Goal: Navigation & Orientation: Find specific page/section

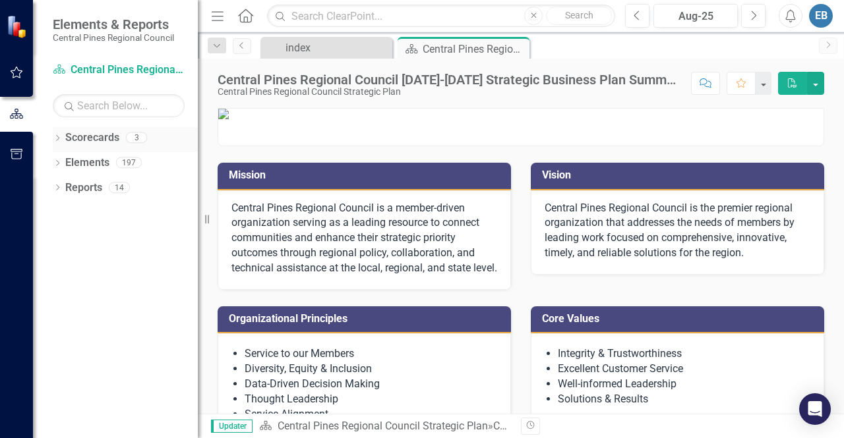
click at [74, 138] on link "Scorecards" at bounding box center [92, 137] width 54 height 15
click at [59, 136] on icon "Dropdown" at bounding box center [57, 139] width 9 height 7
click at [78, 161] on link "Central Pines Regional Council Strategic Plan" at bounding box center [134, 163] width 125 height 15
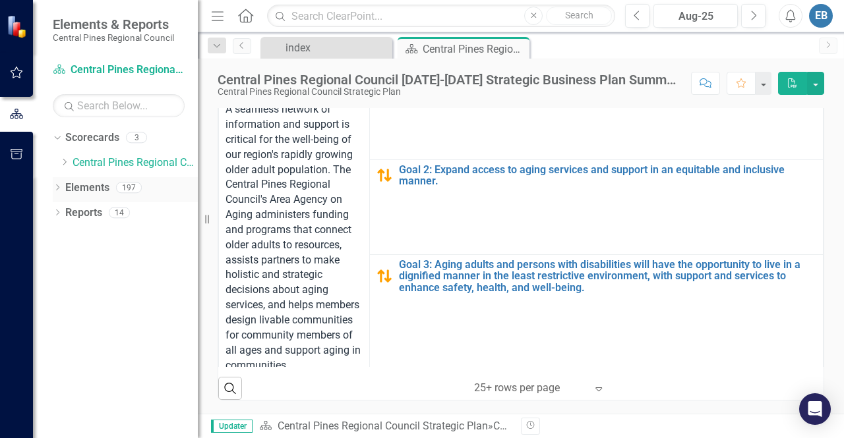
click at [86, 187] on link "Elements" at bounding box center [87, 188] width 44 height 15
click at [63, 185] on div "Dropdown Elements 197" at bounding box center [125, 189] width 145 height 25
click at [54, 186] on icon "Dropdown" at bounding box center [57, 188] width 9 height 7
click at [65, 259] on div "Dropdown" at bounding box center [63, 264] width 9 height 11
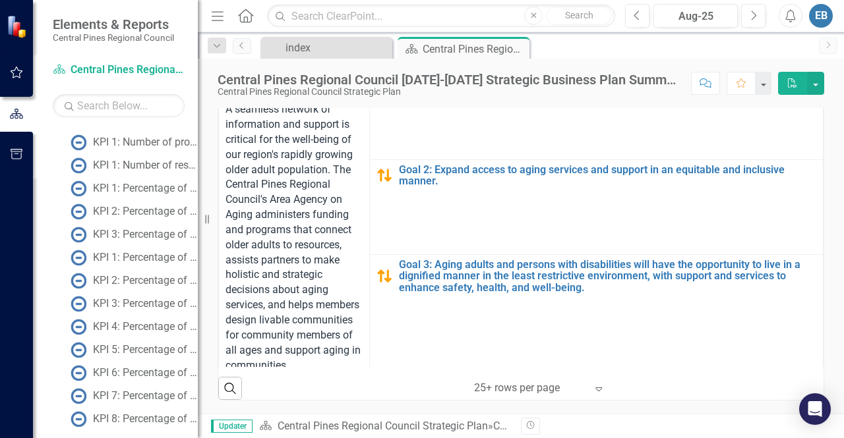
scroll to position [1547, 0]
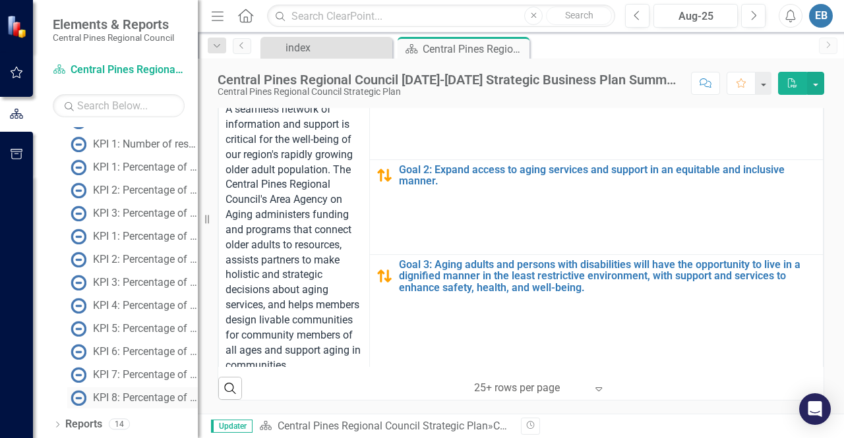
click at [143, 396] on div "KPI 8: Percentage of member staff recommending CPRC as a good place to work." at bounding box center [145, 398] width 105 height 12
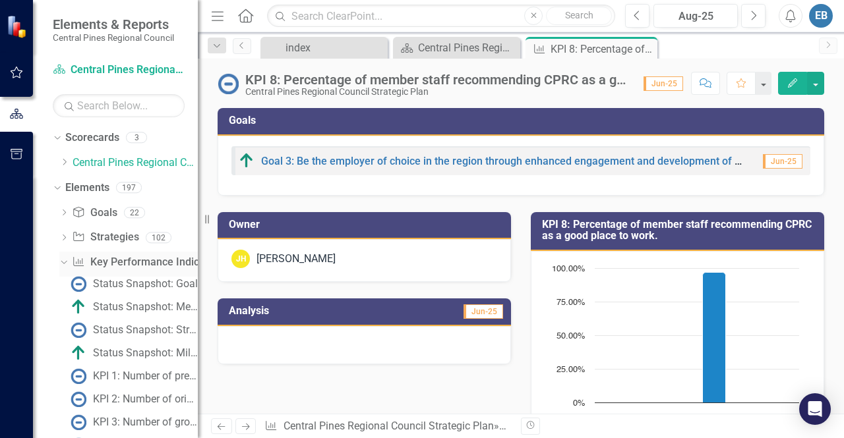
click at [65, 261] on icon "Dropdown" at bounding box center [62, 262] width 7 height 9
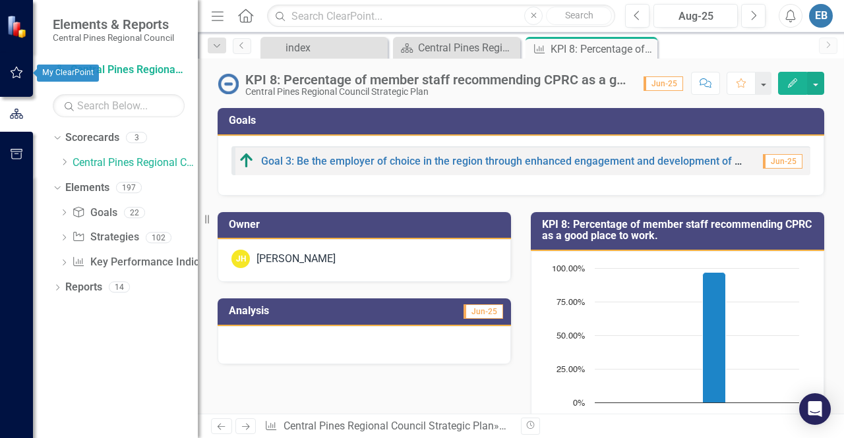
click at [16, 71] on icon "button" at bounding box center [17, 72] width 14 height 11
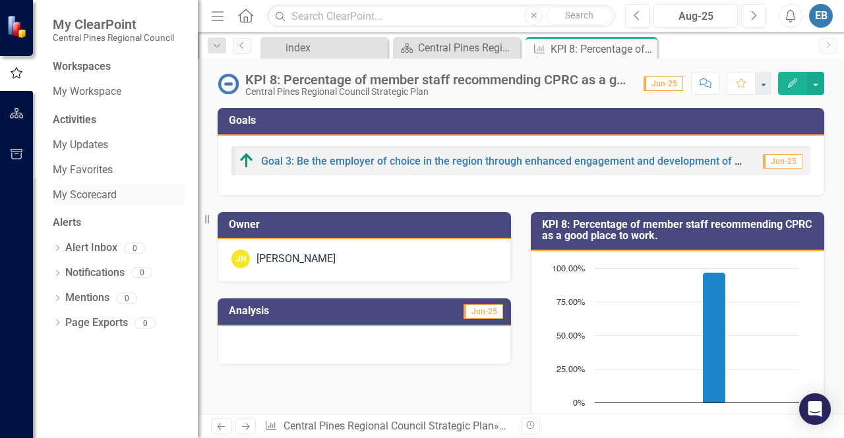
click at [104, 200] on link "My Scorecard" at bounding box center [119, 195] width 132 height 15
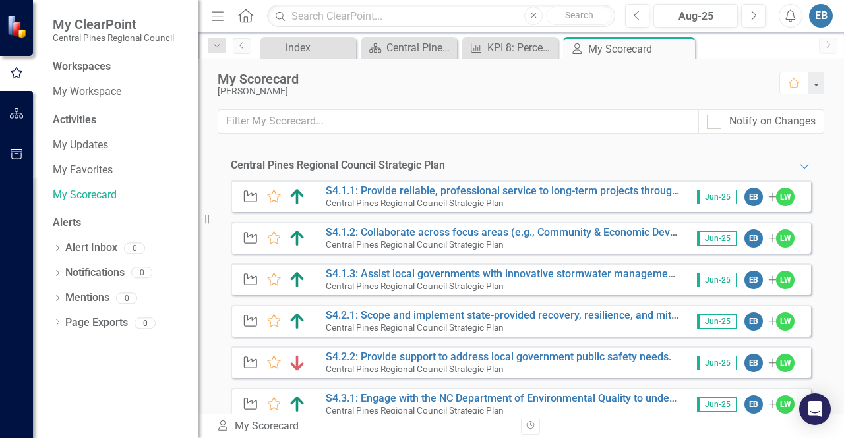
click at [357, 373] on small "Central Pines Regional Council Strategic Plan" at bounding box center [415, 369] width 178 height 11
click at [359, 364] on small "Central Pines Regional Council Strategic Plan" at bounding box center [415, 369] width 178 height 11
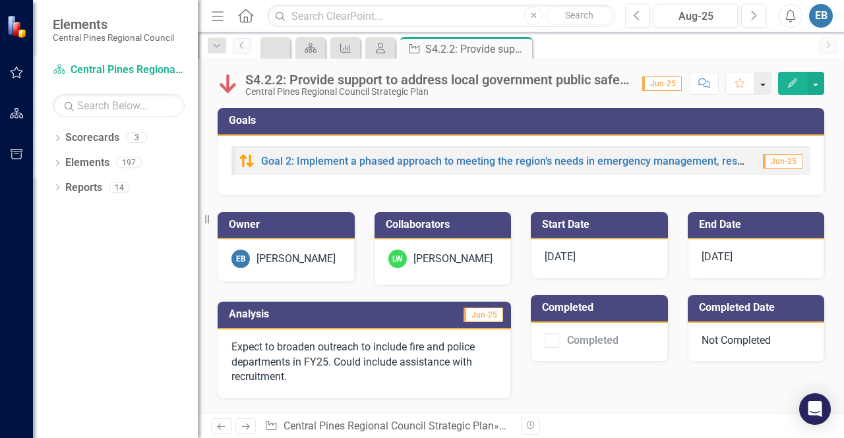
click at [764, 86] on button "button" at bounding box center [762, 83] width 17 height 23
click at [688, 109] on link "Favorite Add Favorite" at bounding box center [719, 107] width 104 height 24
click at [98, 140] on link "Scorecards" at bounding box center [92, 137] width 54 height 15
click at [59, 140] on icon "Dropdown" at bounding box center [57, 139] width 9 height 7
click at [57, 185] on icon "Dropdown" at bounding box center [57, 188] width 9 height 7
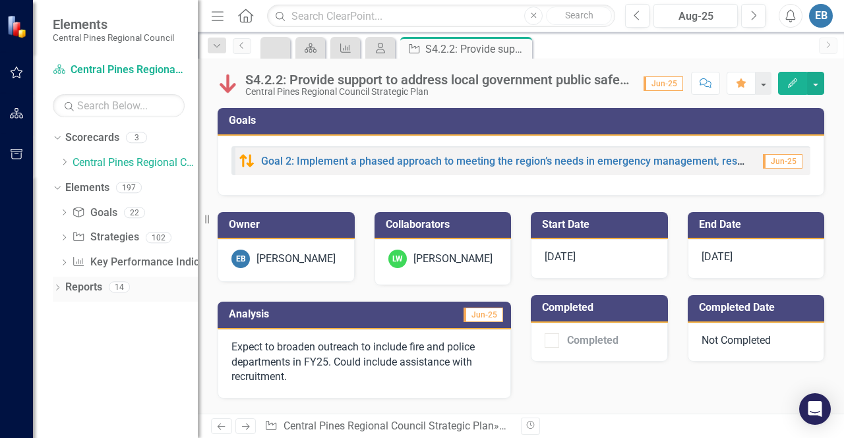
click at [59, 289] on icon "Dropdown" at bounding box center [57, 288] width 9 height 7
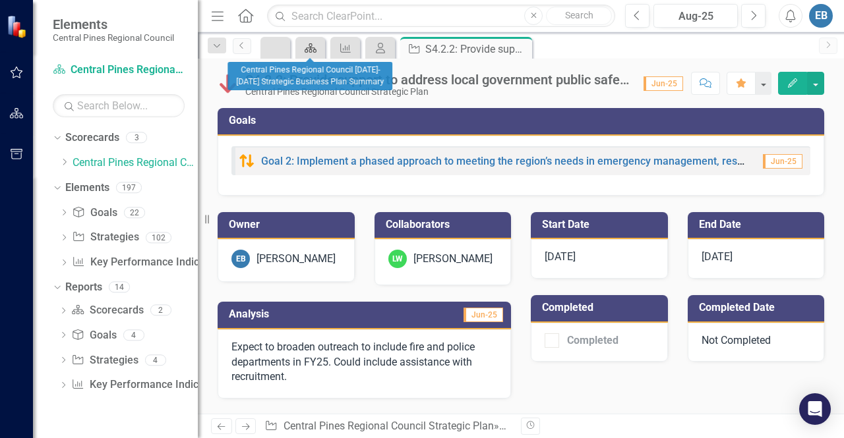
click at [311, 45] on icon at bounding box center [310, 47] width 12 height 9
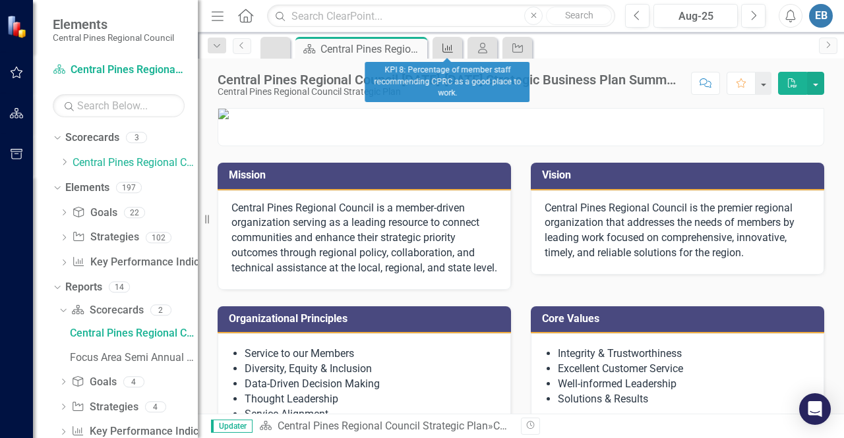
click at [443, 46] on icon "Key Performance Indicator" at bounding box center [447, 48] width 13 height 11
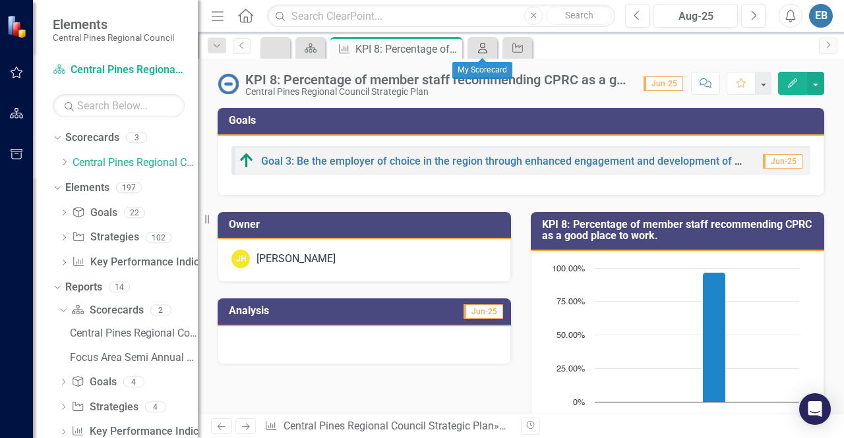
click at [480, 48] on icon "My Scorecard" at bounding box center [482, 48] width 13 height 11
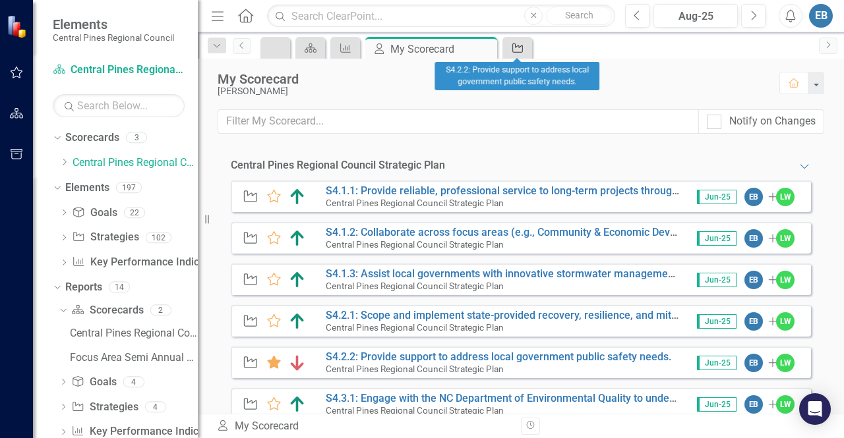
click at [517, 51] on icon "Strategy" at bounding box center [517, 48] width 13 height 11
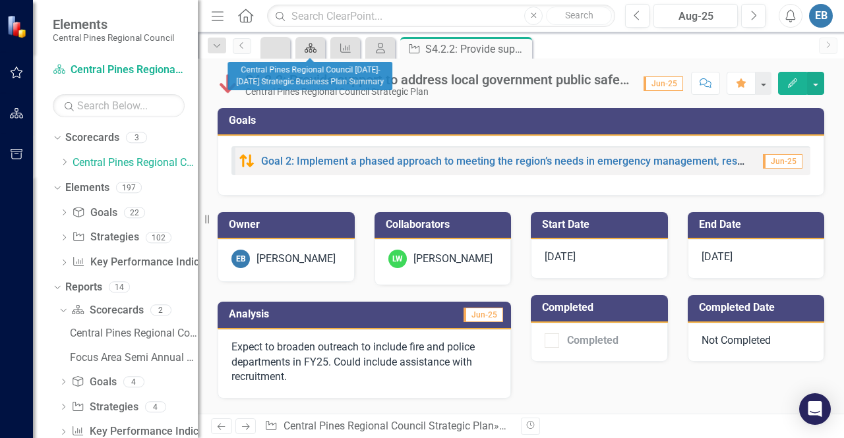
click at [312, 40] on div "Scorecard" at bounding box center [308, 48] width 18 height 16
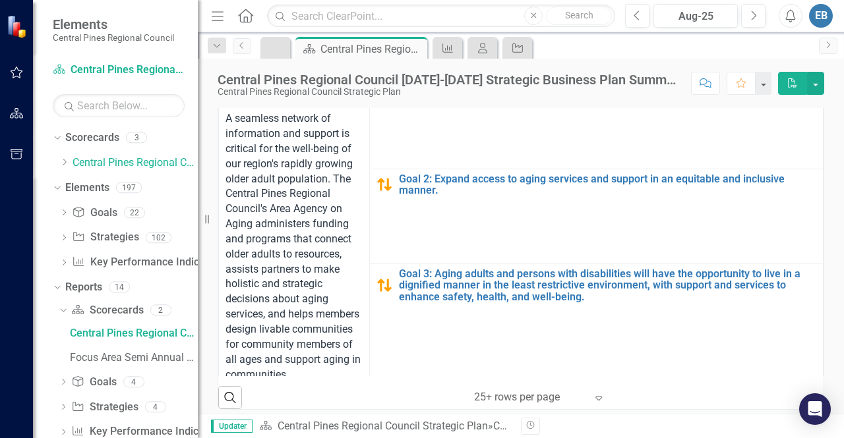
click at [339, 74] on th "Focus Areas" at bounding box center [294, 61] width 151 height 26
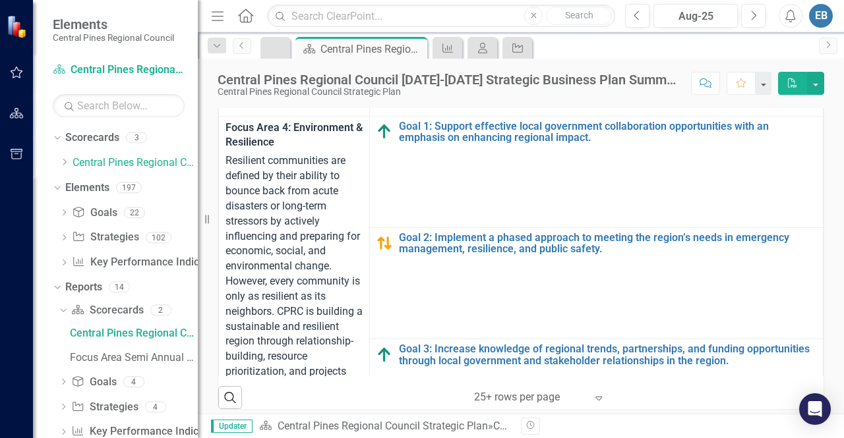
scroll to position [1021, 0]
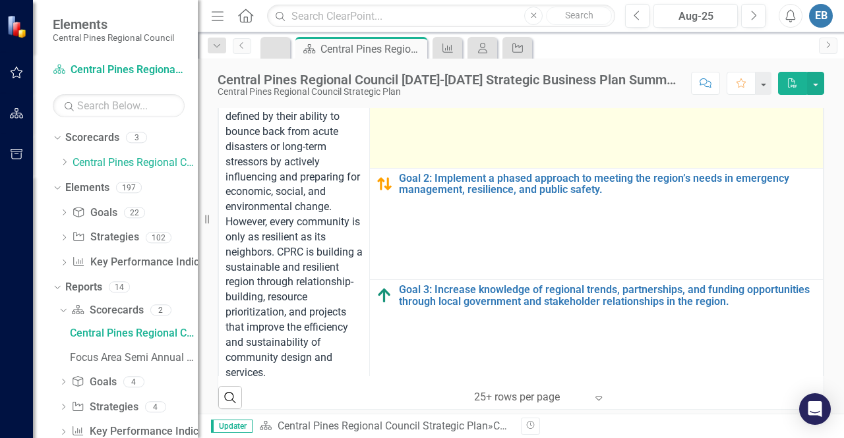
click at [519, 84] on link "Goal 1: Support effective local government collaboration opportunities with an …" at bounding box center [607, 72] width 417 height 23
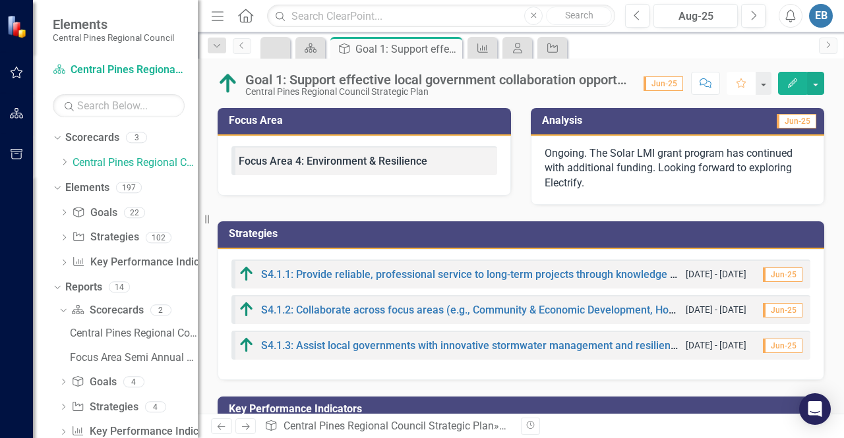
click at [745, 84] on icon "Favorite" at bounding box center [741, 82] width 12 height 9
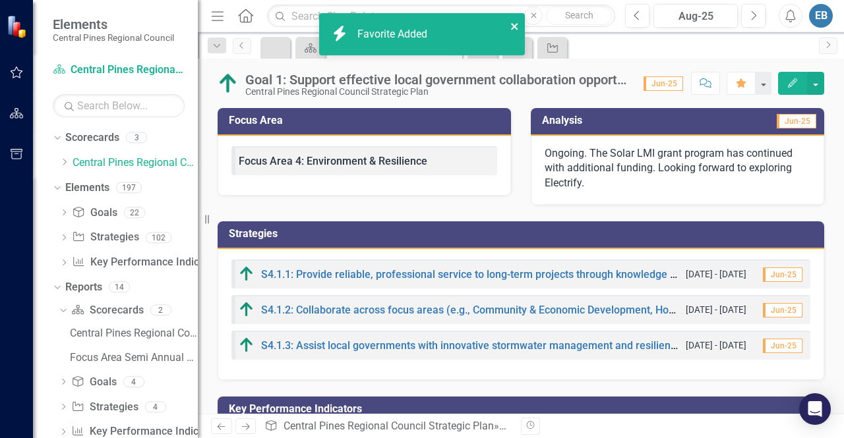
click at [511, 28] on icon "close" at bounding box center [514, 26] width 9 height 11
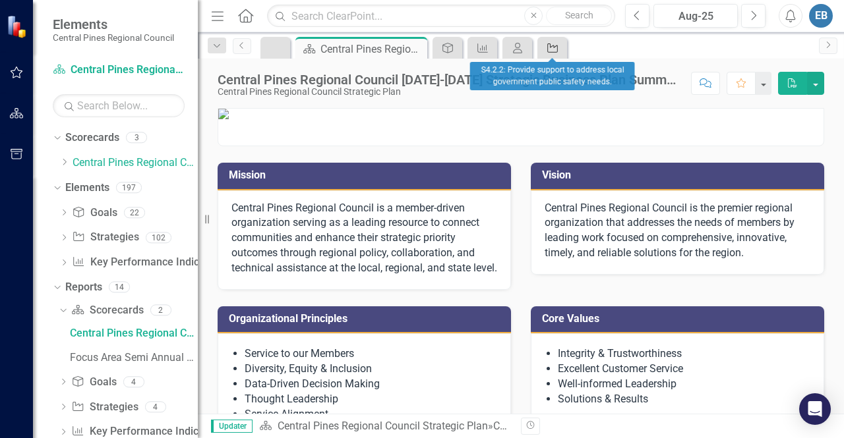
click at [548, 43] on icon "Strategy" at bounding box center [552, 48] width 13 height 11
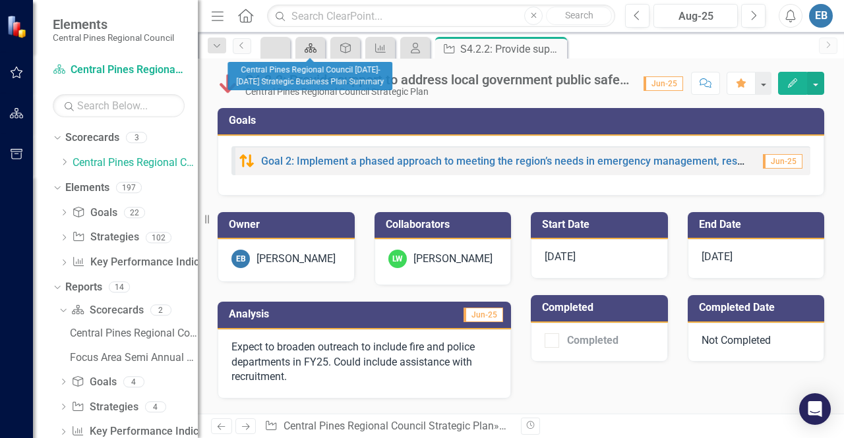
click at [308, 51] on icon "Scorecard" at bounding box center [310, 48] width 13 height 11
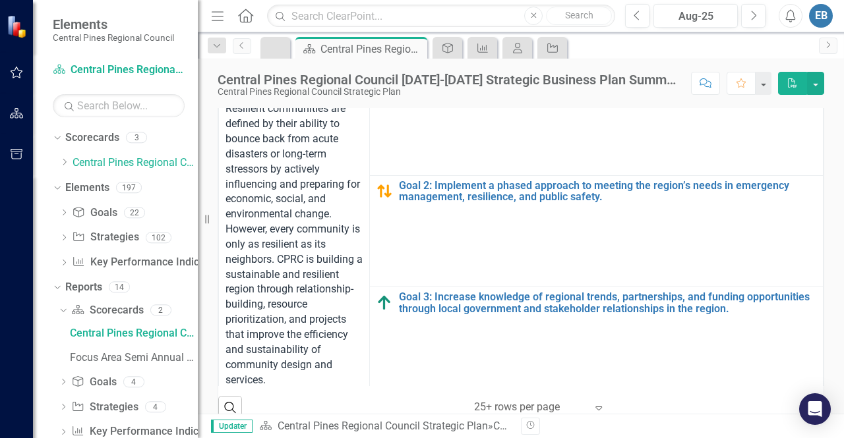
scroll to position [1073, 0]
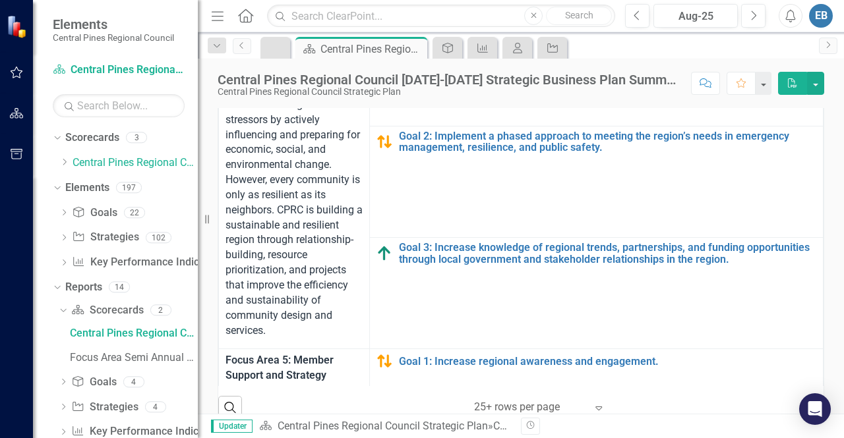
click at [511, 237] on td "Goal 2: Implement a phased approach to meeting the region’s needs in emergency …" at bounding box center [596, 181] width 453 height 111
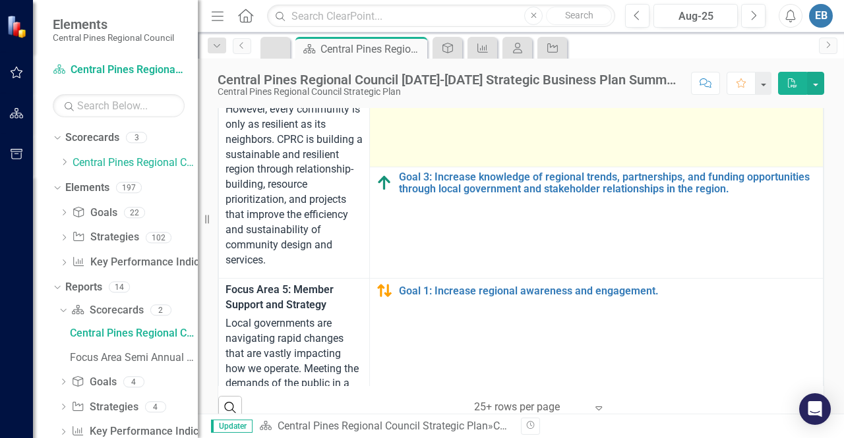
scroll to position [1143, 0]
click at [544, 167] on td "Goal 2: Implement a phased approach to meeting the region’s needs in emergency …" at bounding box center [596, 111] width 453 height 111
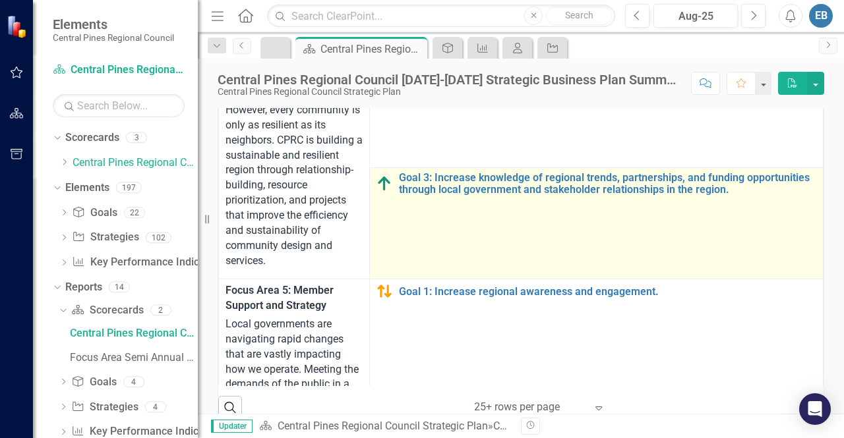
click at [540, 279] on td "Goal 3: Increase knowledge of regional trends, partnerships, and funding opport…" at bounding box center [596, 223] width 453 height 111
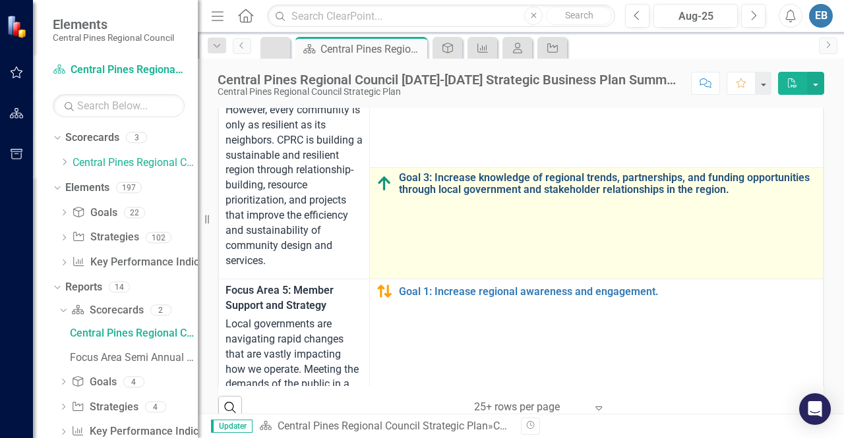
click at [555, 195] on link "Goal 3: Increase knowledge of regional trends, partnerships, and funding opport…" at bounding box center [607, 183] width 417 height 23
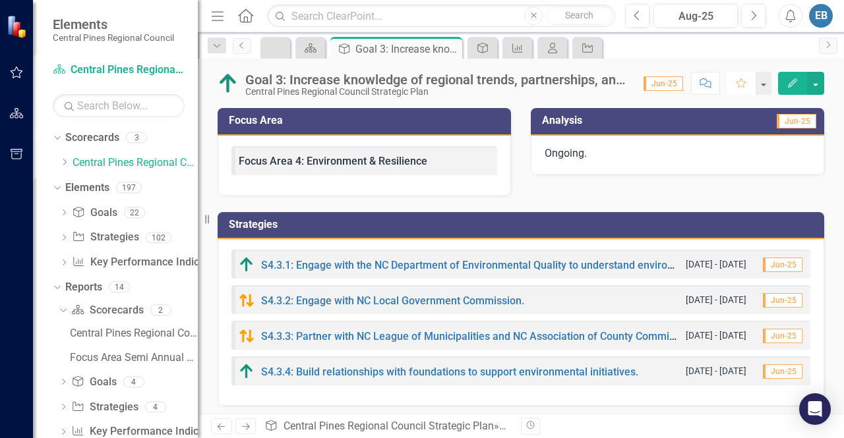
click at [745, 80] on icon "Favorite" at bounding box center [741, 82] width 12 height 9
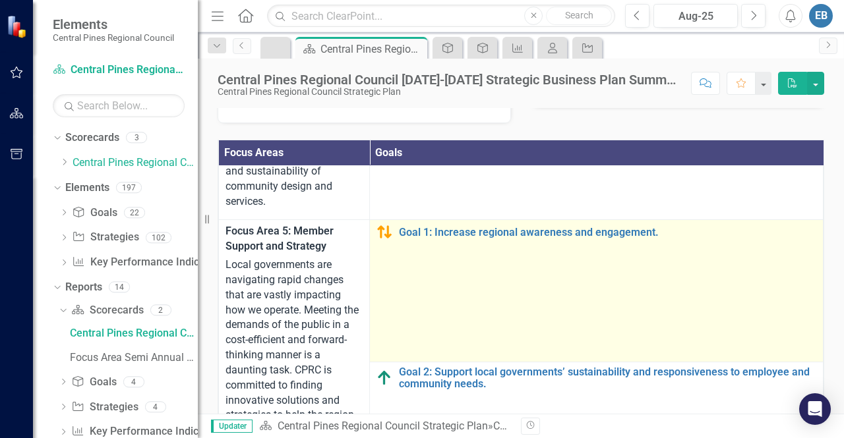
scroll to position [1285, 0]
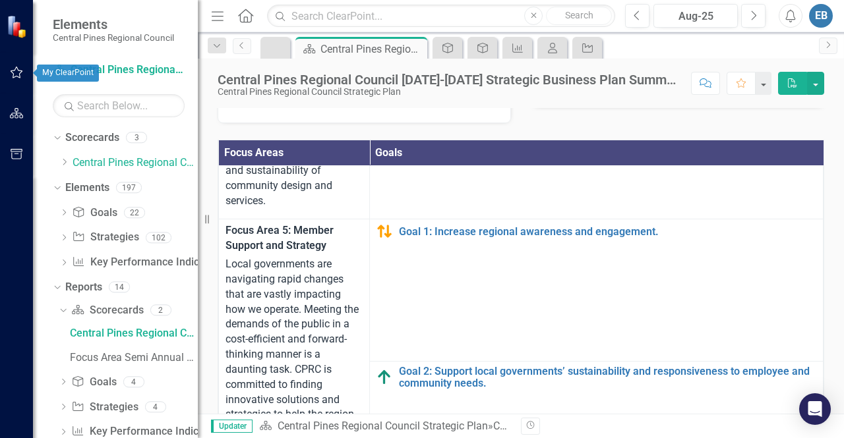
click at [16, 64] on button "button" at bounding box center [17, 73] width 30 height 28
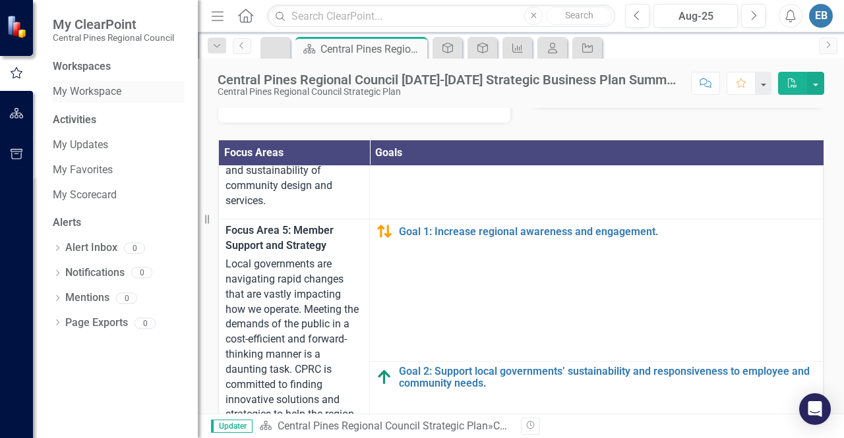
click at [103, 92] on link "My Workspace" at bounding box center [119, 91] width 132 height 15
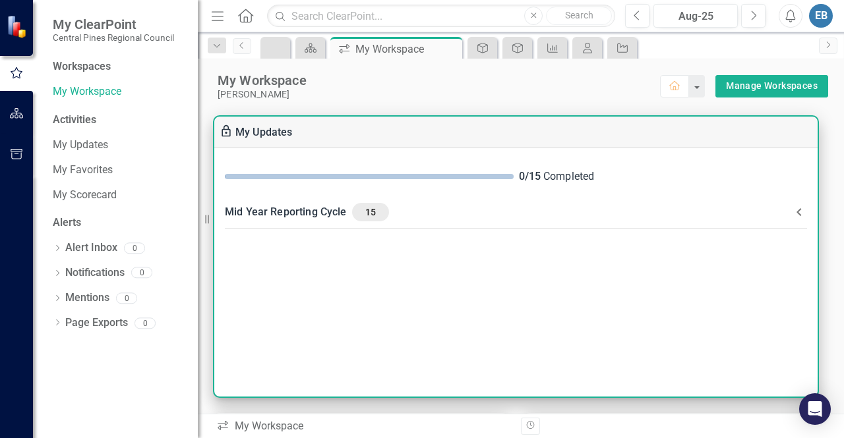
click at [373, 215] on span "15" at bounding box center [370, 212] width 26 height 12
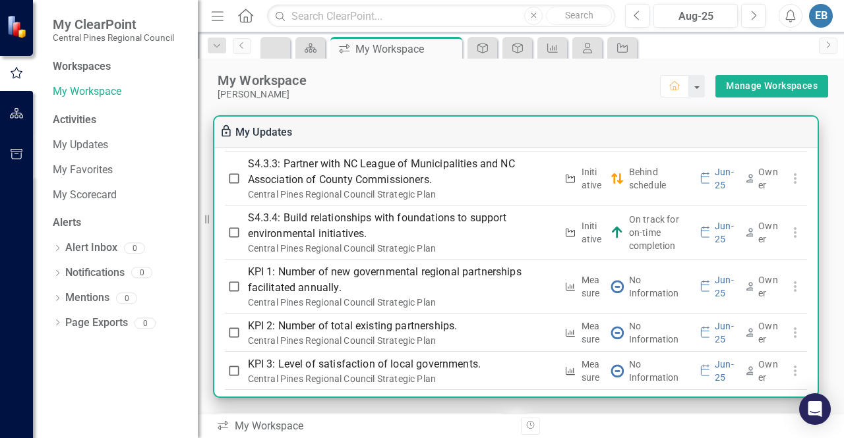
scroll to position [602, 0]
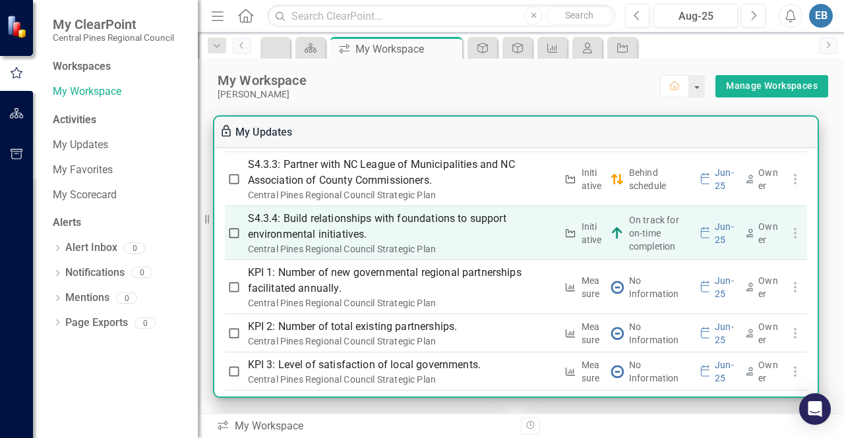
click at [764, 222] on div "Owner" at bounding box center [768, 233] width 20 height 26
click at [787, 231] on icon "button" at bounding box center [795, 233] width 16 height 16
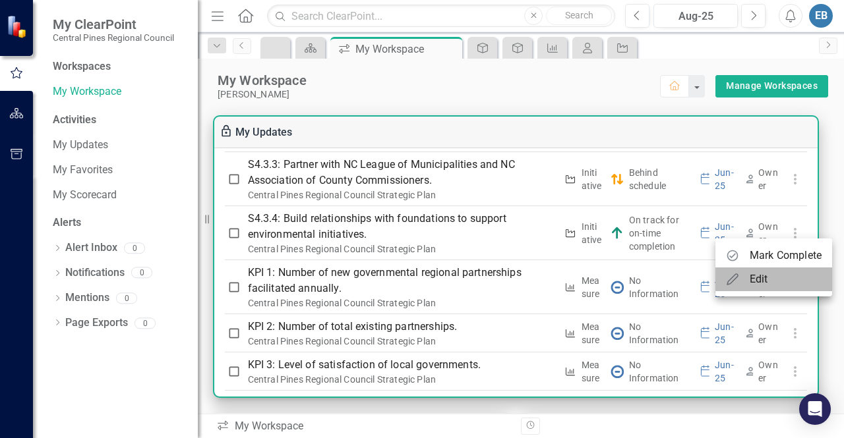
click at [750, 275] on div "Edit" at bounding box center [758, 280] width 18 height 16
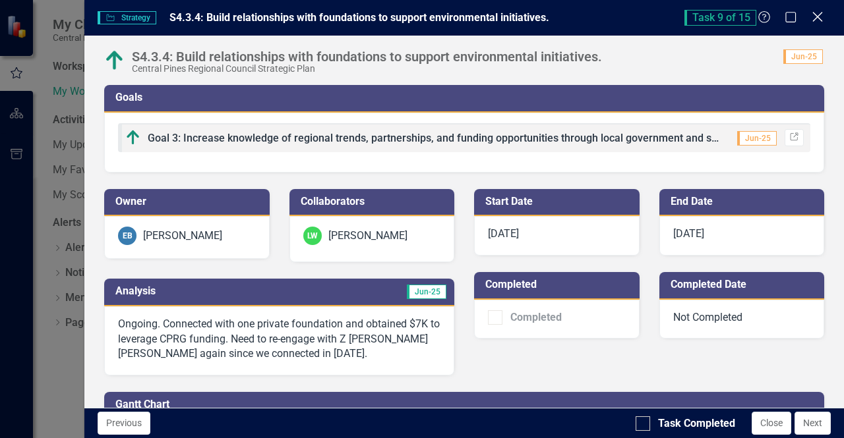
click at [815, 21] on icon "Close" at bounding box center [817, 17] width 16 height 13
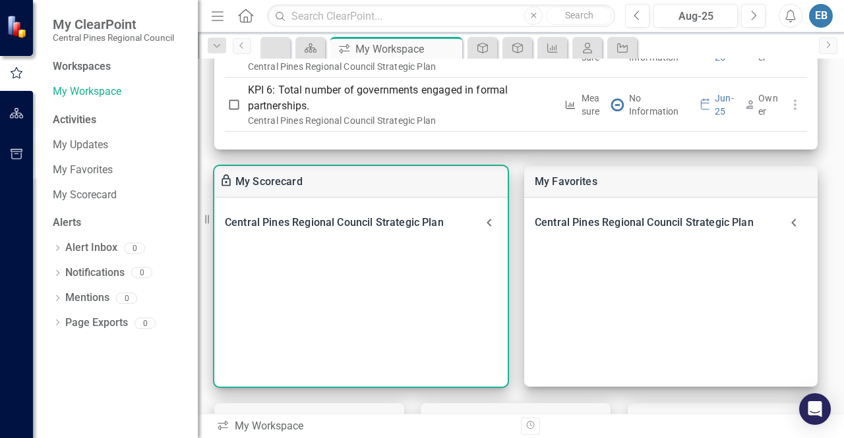
scroll to position [473, 0]
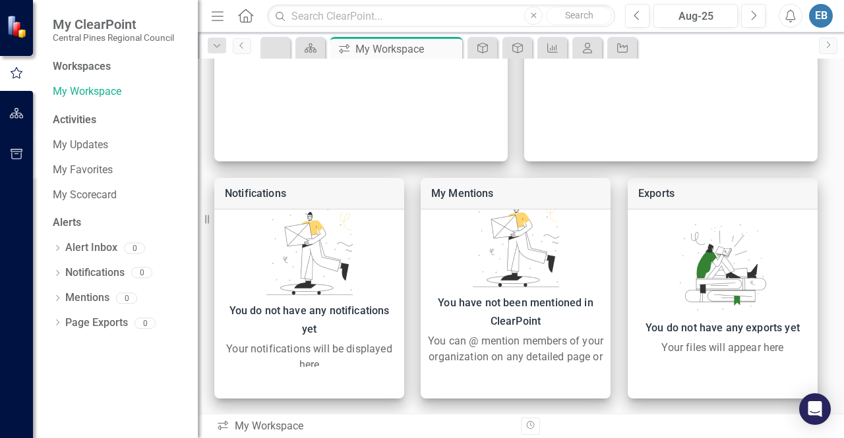
click at [224, 424] on icon at bounding box center [222, 425] width 11 height 9
click at [87, 144] on link "My Updates" at bounding box center [119, 145] width 132 height 15
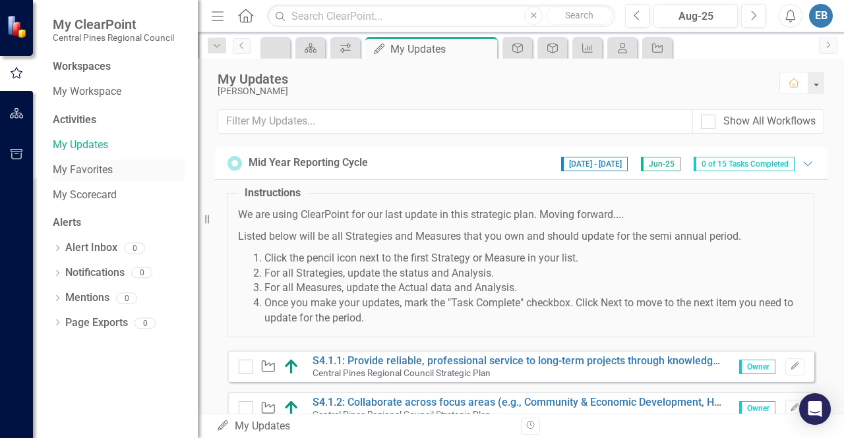
click at [90, 174] on link "My Favorites" at bounding box center [119, 170] width 132 height 15
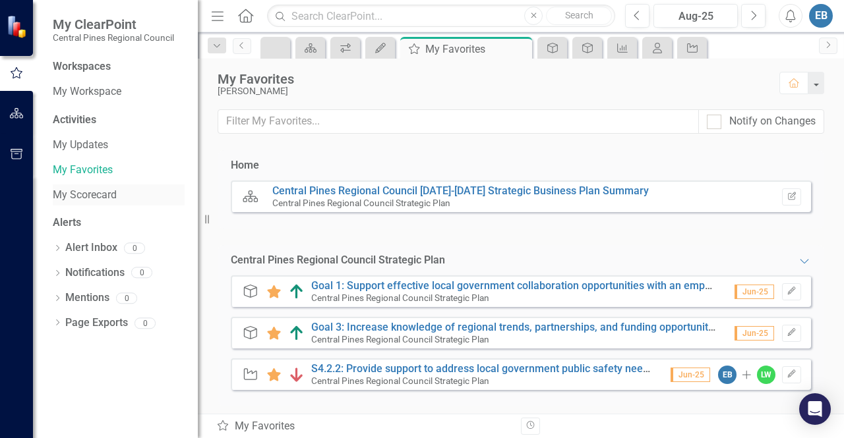
click at [105, 196] on link "My Scorecard" at bounding box center [119, 195] width 132 height 15
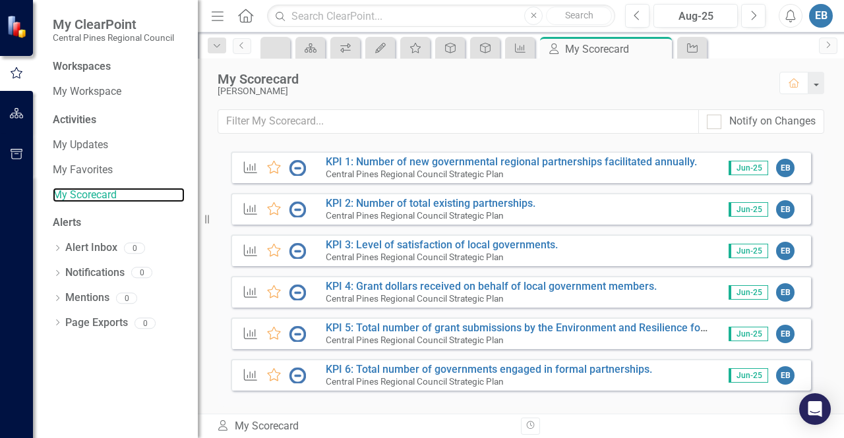
scroll to position [411, 0]
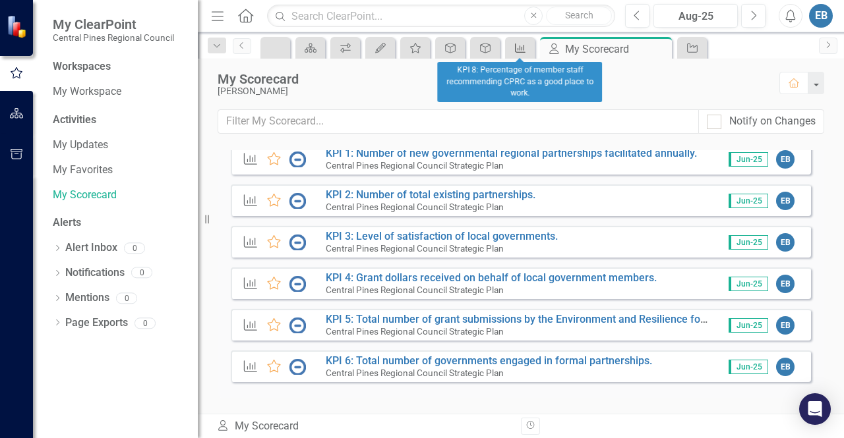
click at [517, 51] on icon at bounding box center [520, 47] width 11 height 9
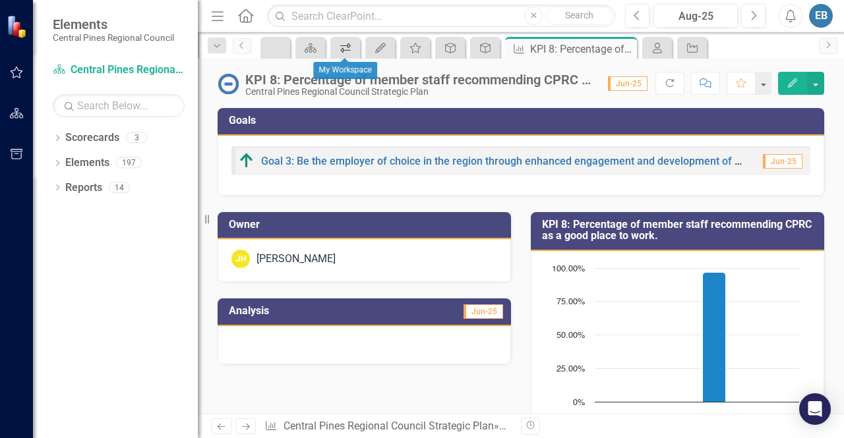
click at [342, 46] on icon "icon.workspace" at bounding box center [345, 48] width 13 height 11
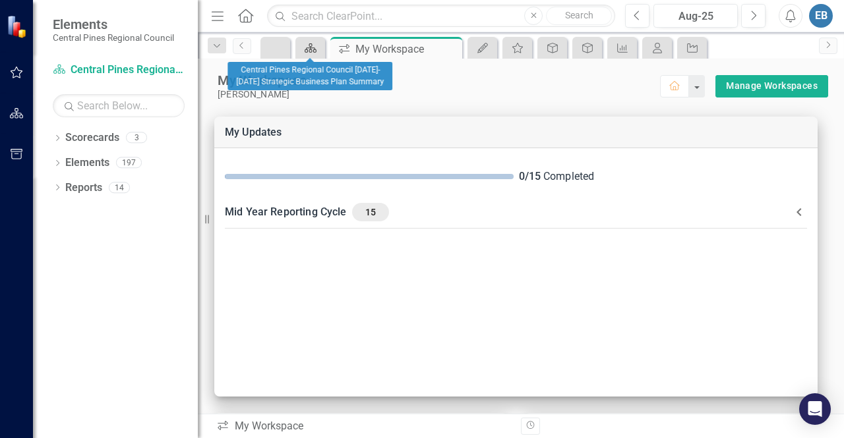
click at [306, 53] on div "Scorecard" at bounding box center [308, 48] width 18 height 16
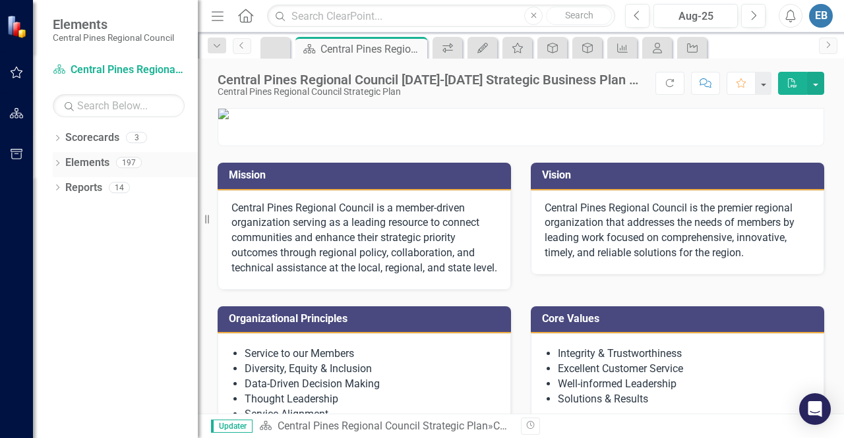
click at [63, 163] on div "Dropdown Elements 197" at bounding box center [125, 164] width 145 height 25
click at [71, 161] on link "Elements" at bounding box center [87, 163] width 44 height 15
click at [56, 162] on icon "Dropdown" at bounding box center [57, 164] width 9 height 7
click at [107, 237] on link "Key Performance Indicator Key Performance Indicators" at bounding box center [147, 237] width 151 height 15
click at [77, 237] on icon "Key Performance Indicator" at bounding box center [78, 236] width 13 height 11
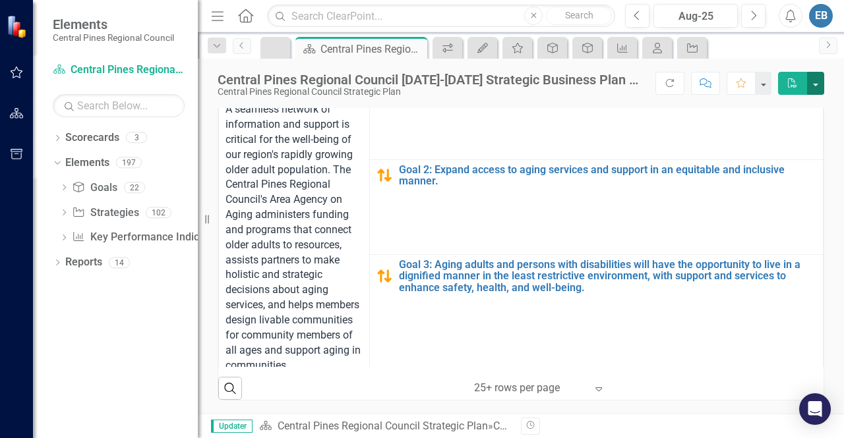
click at [816, 80] on button "button" at bounding box center [815, 83] width 17 height 23
click at [706, 85] on icon "Comment" at bounding box center [705, 82] width 12 height 9
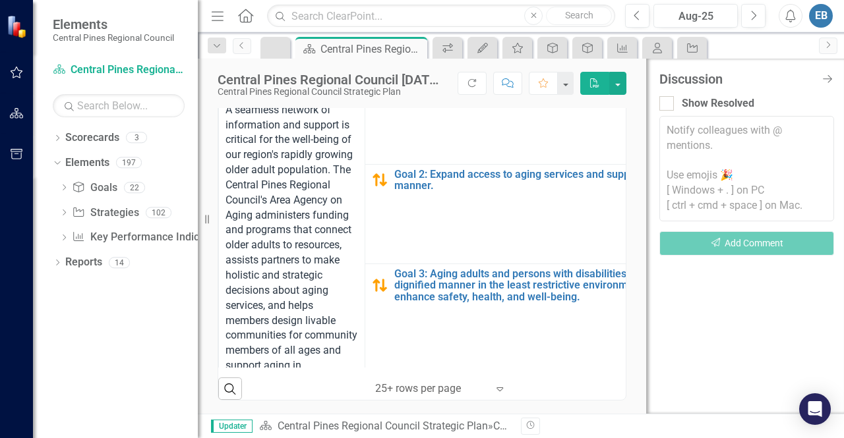
scroll to position [572, 0]
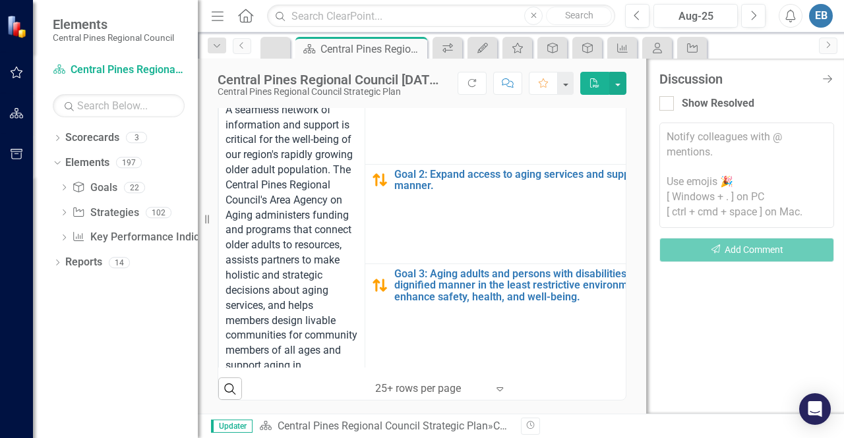
click at [719, 139] on textarea at bounding box center [746, 175] width 175 height 105
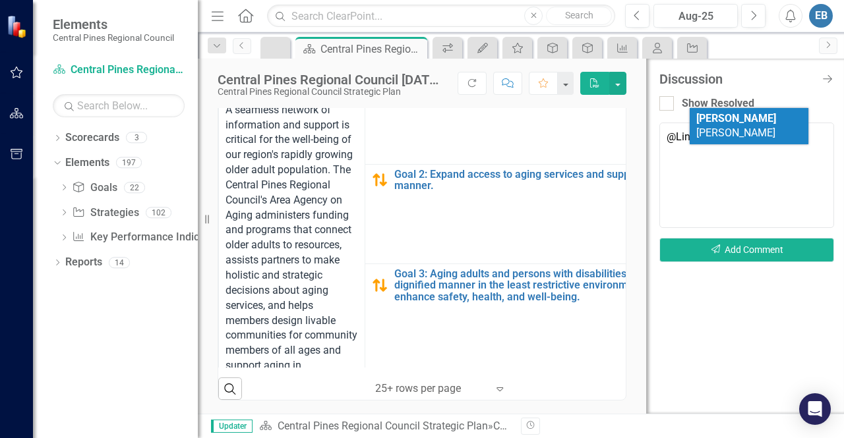
click at [728, 118] on span "Lin dsay [PERSON_NAME]" at bounding box center [736, 126] width 80 height 28
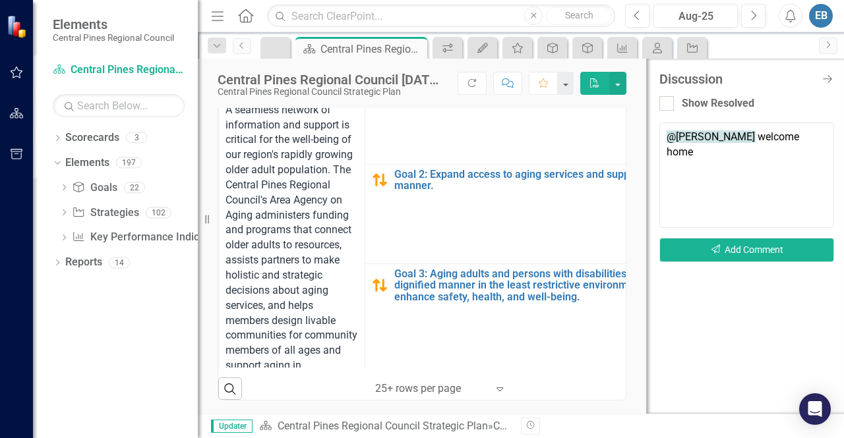
type textarea "@[PERSON_NAME] welcome home"
drag, startPoint x: 707, startPoint y: 154, endPoint x: 659, endPoint y: 132, distance: 52.8
click at [659, 132] on textarea "@[PERSON_NAME] welcome home" at bounding box center [746, 175] width 175 height 105
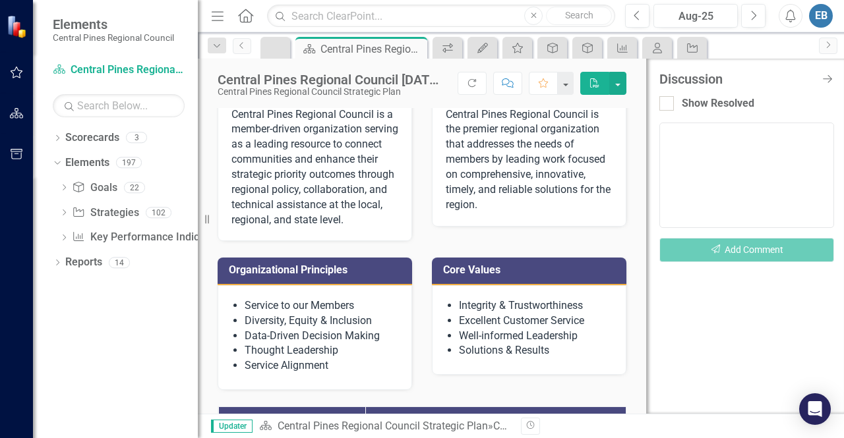
scroll to position [0, 0]
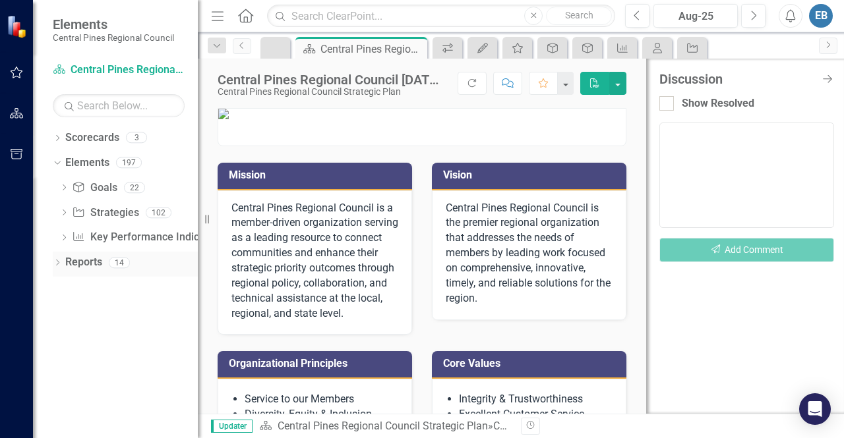
click at [56, 263] on icon "Dropdown" at bounding box center [57, 263] width 9 height 7
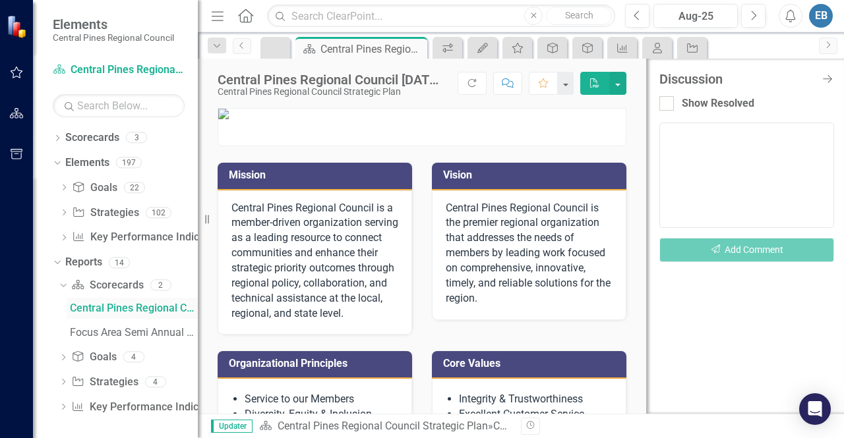
click at [117, 306] on div "Central Pines Regional Council [DATE]-[DATE] Strategic Business Plan Summary" at bounding box center [134, 308] width 128 height 12
click at [120, 335] on div "Focus Area Semi Annual Updates" at bounding box center [134, 333] width 128 height 12
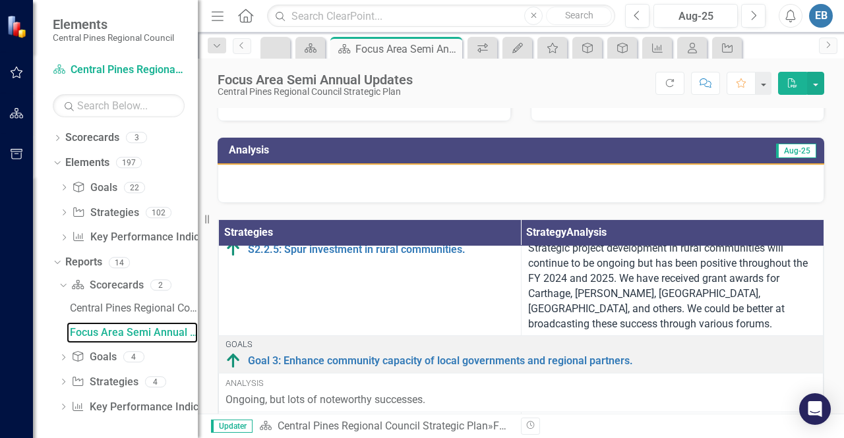
scroll to position [415, 0]
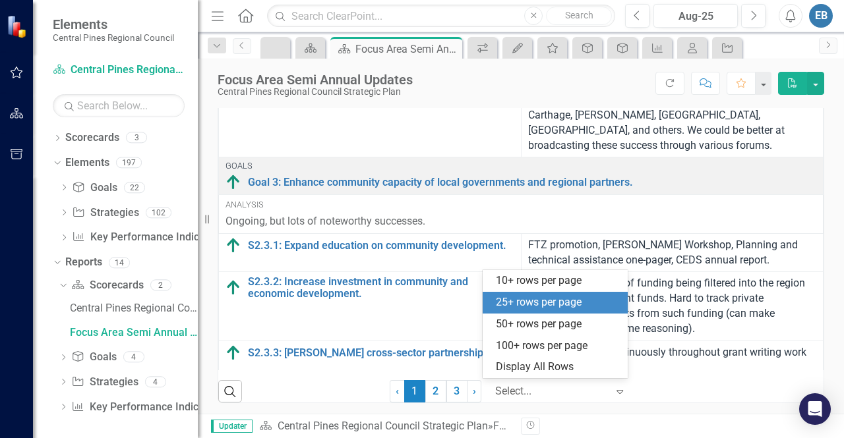
click at [614, 388] on icon "Expand" at bounding box center [619, 391] width 13 height 11
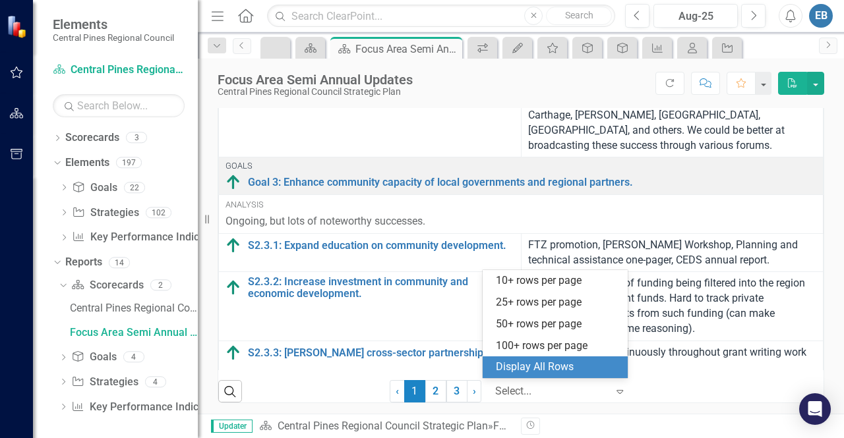
click at [596, 363] on div "Display All Rows" at bounding box center [558, 367] width 124 height 15
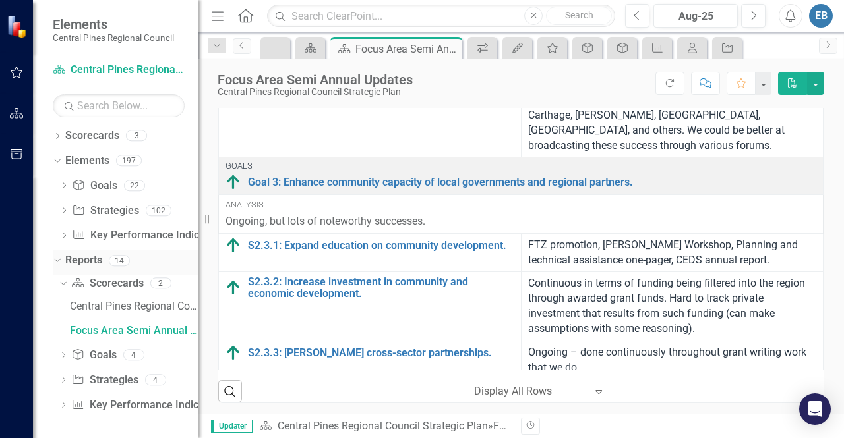
scroll to position [0, 0]
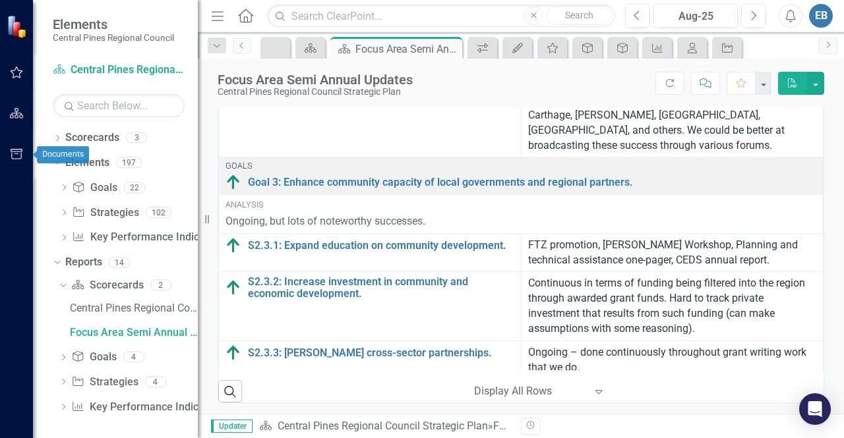
click at [16, 156] on icon "button" at bounding box center [17, 154] width 14 height 11
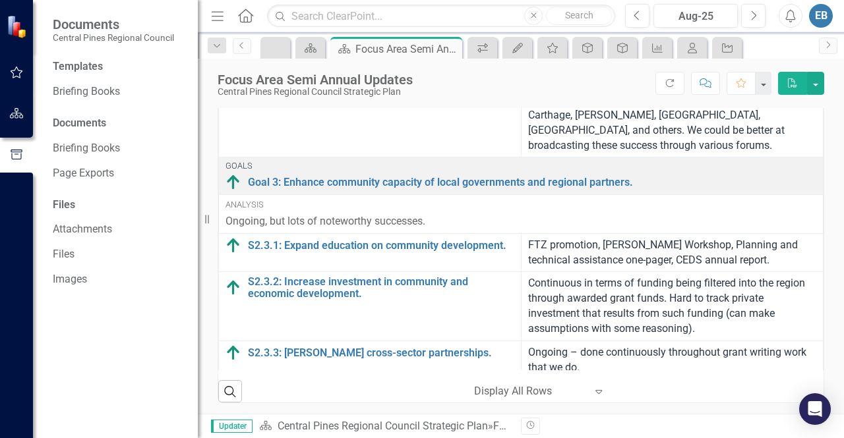
click at [70, 203] on div "Files" at bounding box center [119, 205] width 132 height 15
click at [76, 229] on link "Attachments" at bounding box center [119, 229] width 132 height 15
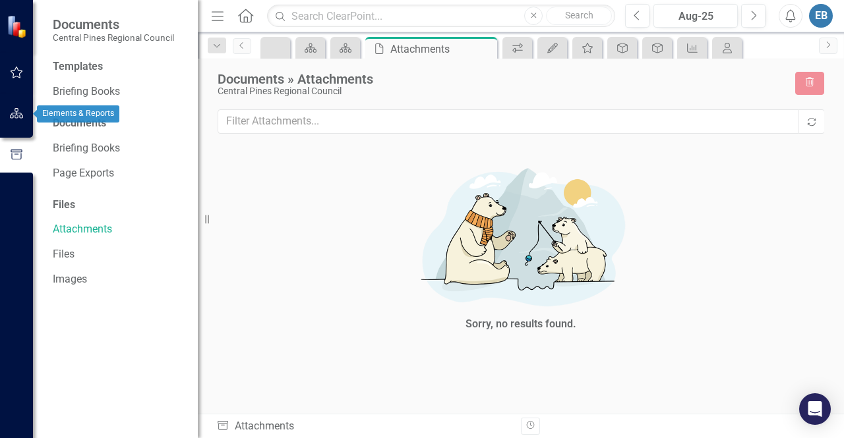
click at [18, 117] on icon "button" at bounding box center [17, 113] width 14 height 11
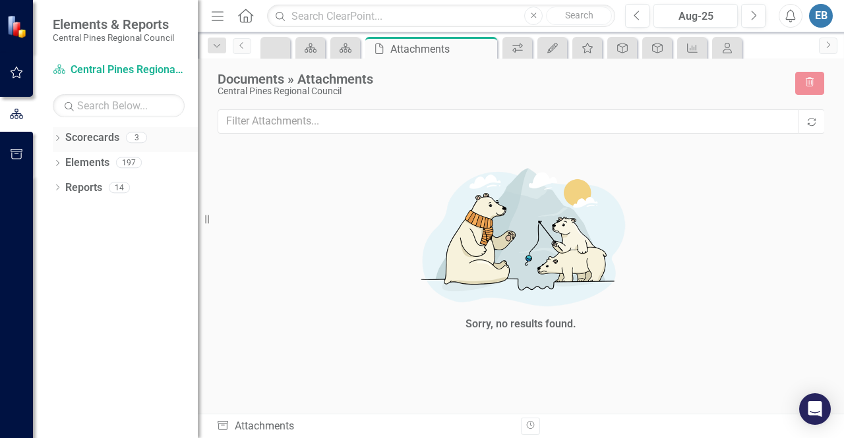
click at [108, 142] on link "Scorecards" at bounding box center [92, 137] width 54 height 15
click at [96, 138] on link "Scorecards" at bounding box center [92, 137] width 54 height 15
click at [94, 168] on link "Elements" at bounding box center [87, 163] width 44 height 15
click at [16, 28] on img at bounding box center [18, 26] width 23 height 23
click at [248, 14] on icon "Home" at bounding box center [245, 16] width 17 height 14
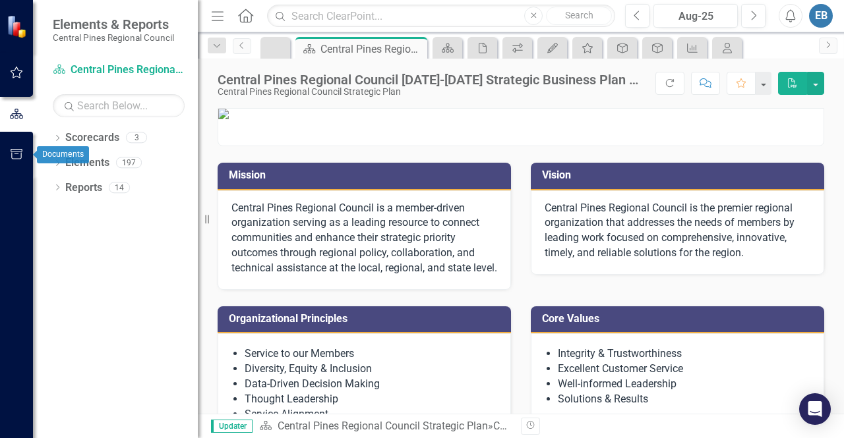
click at [14, 146] on button "button" at bounding box center [17, 155] width 30 height 28
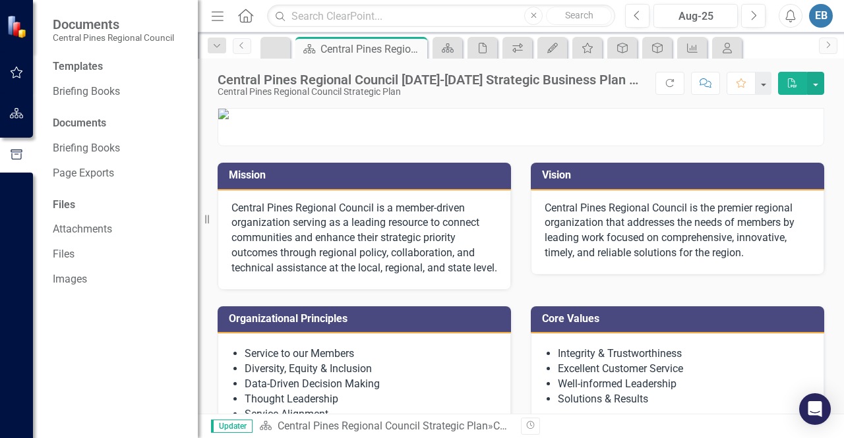
click at [92, 126] on div "Documents" at bounding box center [119, 123] width 132 height 15
click at [86, 231] on link "Attachments" at bounding box center [119, 229] width 132 height 15
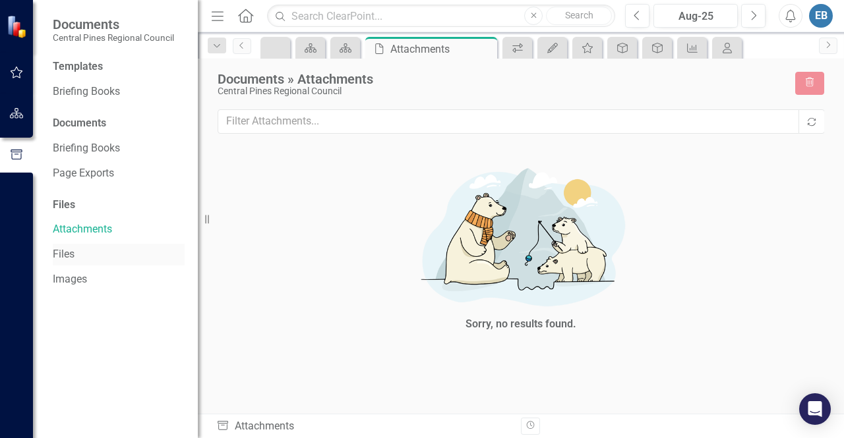
click at [75, 254] on link "Files" at bounding box center [119, 254] width 132 height 15
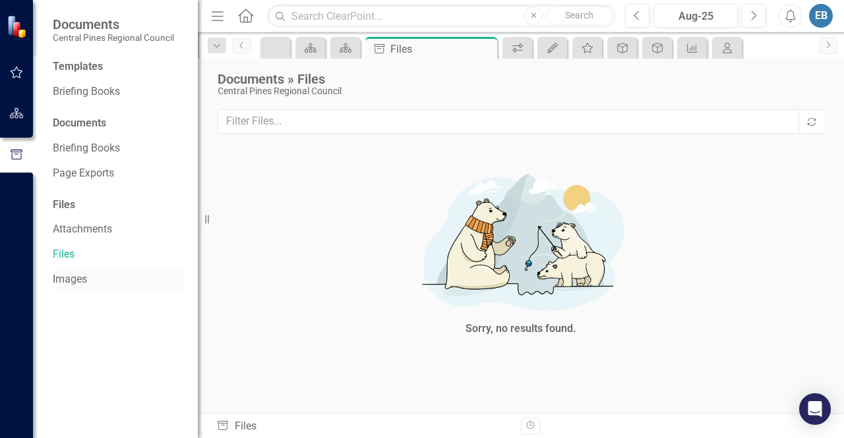
click at [70, 278] on link "Images" at bounding box center [119, 279] width 132 height 15
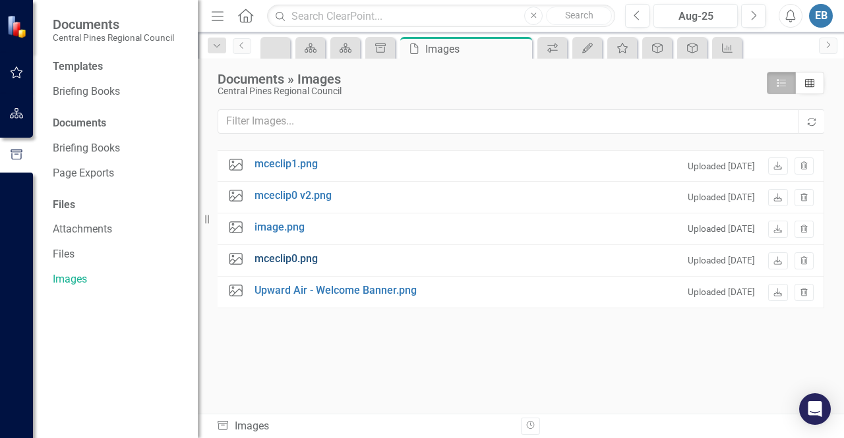
click at [260, 260] on link "mceclip0.png" at bounding box center [285, 259] width 63 height 15
click at [74, 94] on link "Briefing Books" at bounding box center [119, 91] width 132 height 15
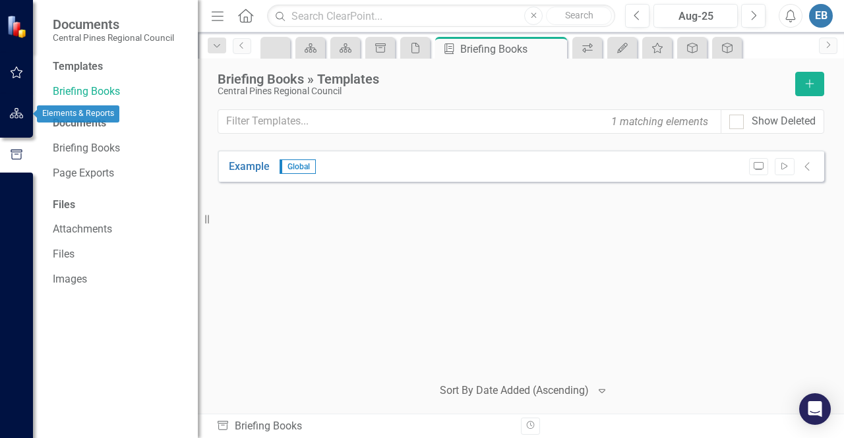
click at [11, 114] on icon "button" at bounding box center [17, 113] width 14 height 11
